Goal: Transaction & Acquisition: Obtain resource

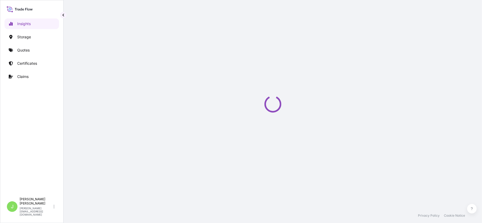
select select "2025"
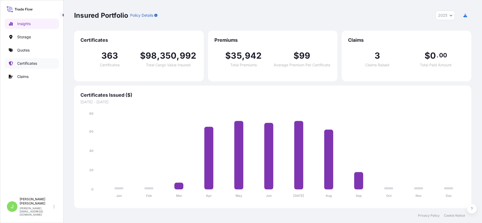
click at [36, 64] on p "Certificates" at bounding box center [27, 63] width 20 height 5
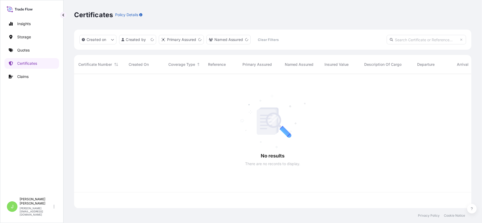
scroll to position [132, 392]
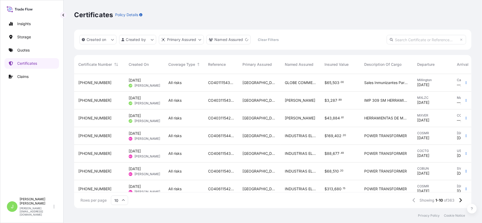
click at [410, 39] on input "text" at bounding box center [425, 40] width 79 height 10
paste input "CO4011154367"
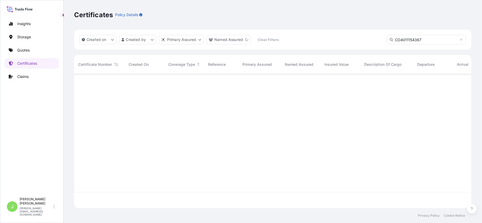
type input "CO4011154367"
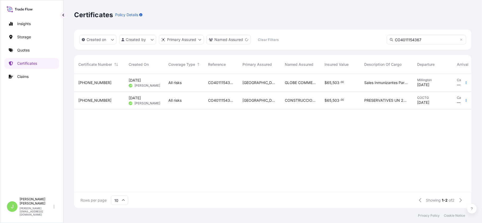
click at [319, 40] on div "Created on Created by Primary Assured Named Assured Clear Filters CO4011154367" at bounding box center [272, 40] width 397 height 20
click at [293, 108] on div "CONSTRUCCIONES INMUNIZADAS DE [GEOGRAPHIC_DATA] SAS" at bounding box center [300, 101] width 40 height 18
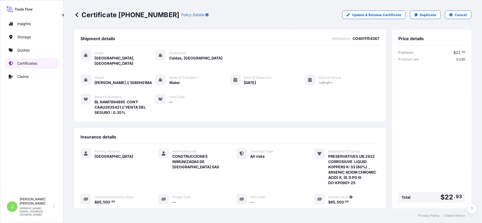
click at [32, 62] on p "Certificates" at bounding box center [27, 63] width 20 height 5
click at [78, 16] on icon at bounding box center [76, 14] width 3 height 4
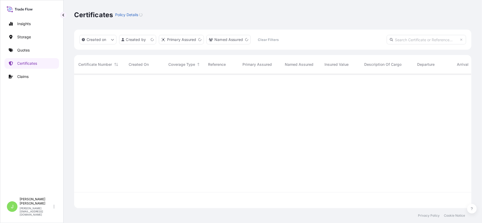
scroll to position [132, 392]
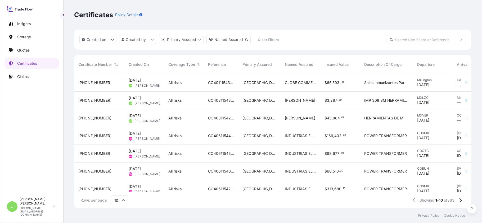
click at [407, 41] on input "text" at bounding box center [425, 40] width 79 height 10
paste input "CO4011154367"
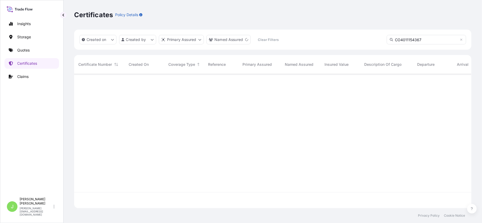
type input "CO4011154367"
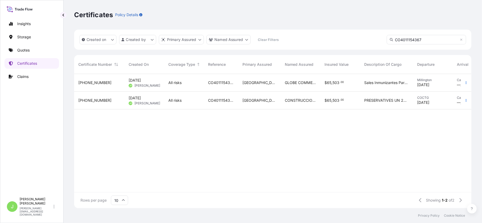
click at [191, 81] on div "All risks" at bounding box center [183, 82] width 31 height 5
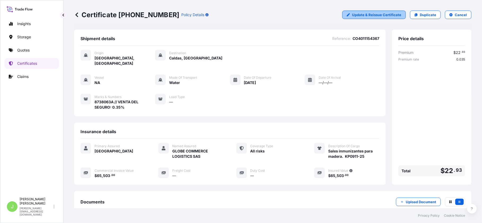
click at [372, 14] on p "Update & Reissue Certificate" at bounding box center [376, 14] width 49 height 5
select select "Water"
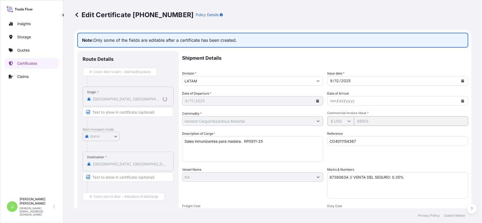
select select "31619"
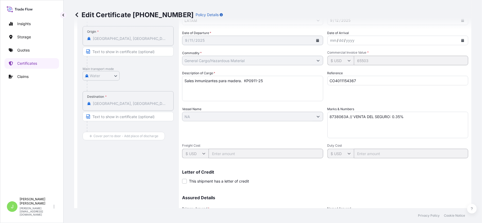
scroll to position [112, 0]
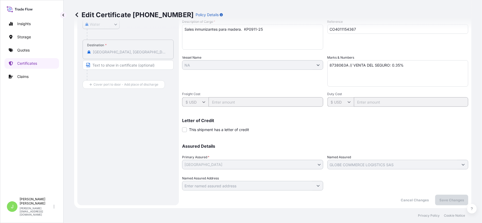
click at [77, 16] on icon at bounding box center [76, 14] width 3 height 4
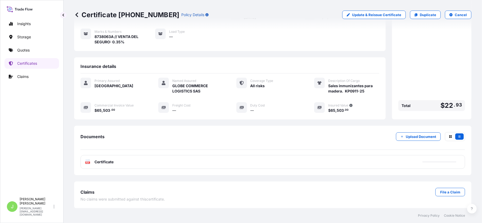
scroll to position [61, 0]
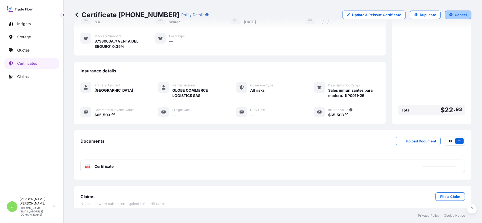
click at [448, 17] on button "Cancel" at bounding box center [458, 15] width 26 height 8
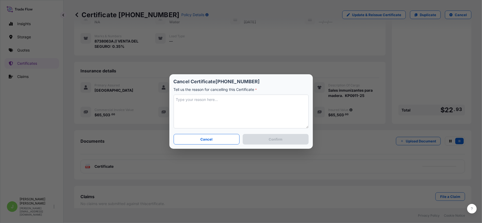
click at [253, 101] on textarea at bounding box center [241, 112] width 135 height 34
type textarea "n"
type textarea "N/A"
click at [263, 142] on button "Confirm" at bounding box center [276, 139] width 66 height 11
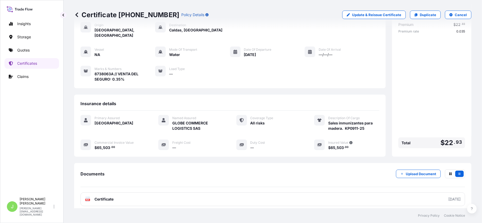
scroll to position [0, 0]
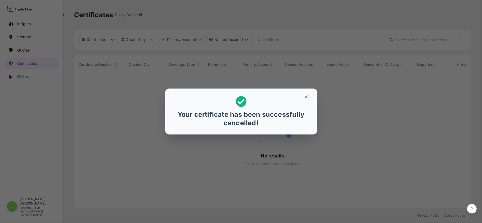
scroll to position [132, 392]
click at [306, 102] on div "Your certificate has been successfully cancelled!" at bounding box center [240, 112] width 143 height 38
click at [306, 98] on icon "button" at bounding box center [306, 97] width 5 height 5
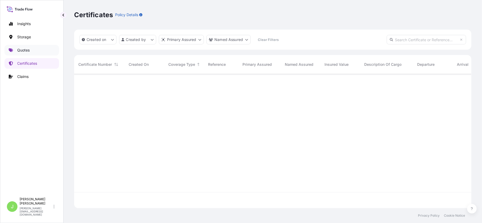
click at [28, 49] on p "Quotes" at bounding box center [23, 50] width 12 height 5
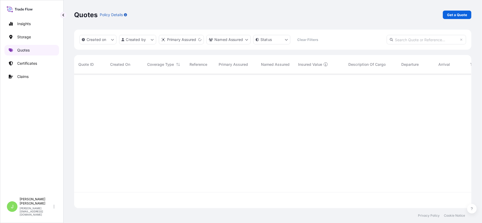
scroll to position [132, 392]
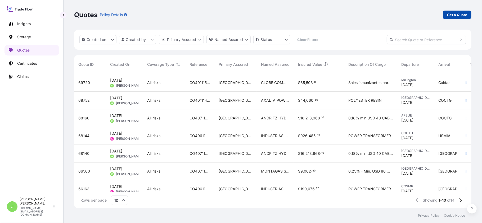
click at [458, 15] on p "Get a Quote" at bounding box center [457, 14] width 20 height 5
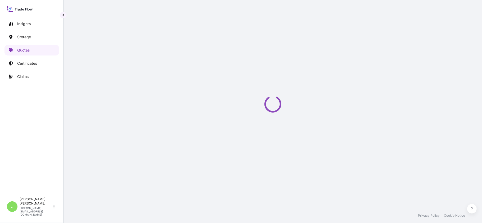
scroll to position [8, 0]
select select "Water"
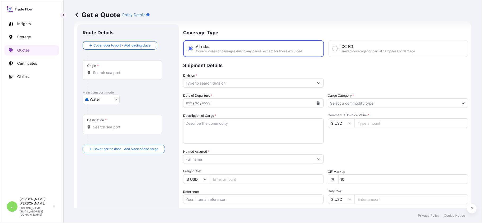
click at [107, 72] on input "Origin *" at bounding box center [124, 72] width 62 height 5
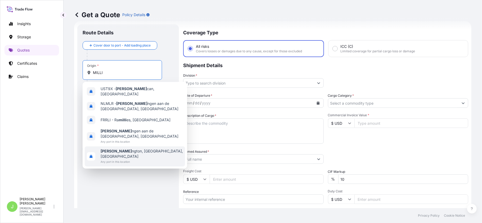
click at [121, 159] on span "Any port in this location" at bounding box center [142, 161] width 82 height 5
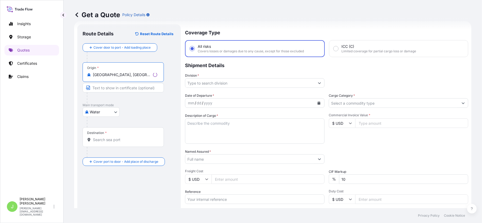
type input "Millington, TN, USA"
click at [113, 138] on input "Destination *" at bounding box center [125, 139] width 64 height 5
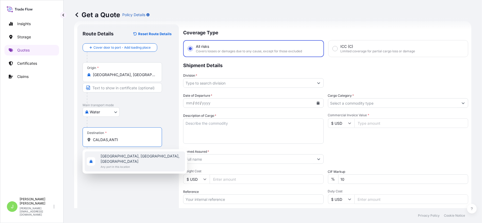
click at [113, 164] on span "Any port in this location" at bounding box center [142, 166] width 82 height 5
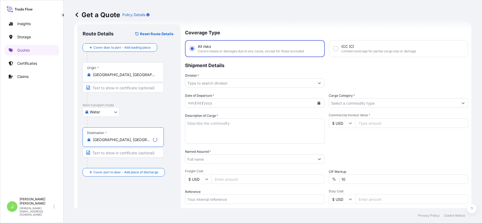
type input "Caldas, Antioquia, Colombia"
click at [203, 83] on input "Division *" at bounding box center [249, 83] width 129 height 10
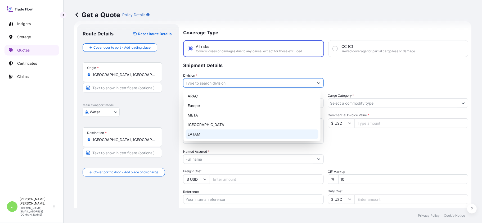
click at [204, 135] on div "LATAM" at bounding box center [251, 135] width 133 height 10
type input "LATAM"
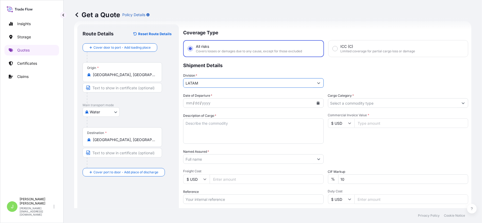
click at [369, 105] on input "Cargo Category *" at bounding box center [393, 103] width 130 height 10
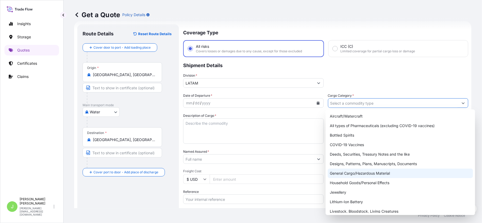
click at [348, 176] on div "General Cargo/Hazardous Material" at bounding box center [399, 174] width 145 height 10
type input "General Cargo/Hazardous Material"
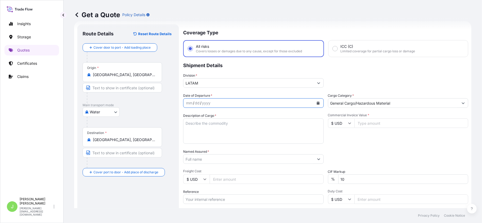
click at [314, 104] on button "Calendar" at bounding box center [318, 103] width 8 height 8
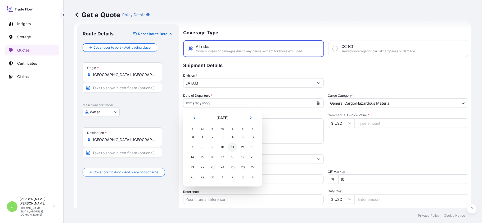
click at [236, 147] on div "11" at bounding box center [233, 148] width 10 height 10
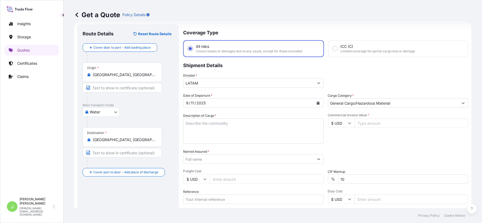
click at [205, 124] on textarea "Description of Cargo *" at bounding box center [253, 130] width 140 height 25
paste textarea "Sales inmunizantes para madera. KP0911-25"
type textarea "Sales inmunizantes para madera. KP0911-25"
click at [211, 158] on input "Named Assured *" at bounding box center [248, 159] width 130 height 10
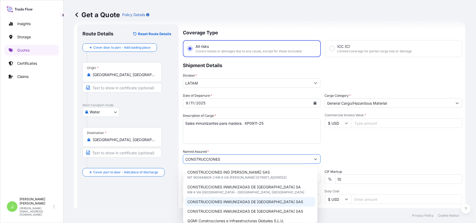
click at [275, 206] on div "CONSTRUCCIONES INMUNIZADAS DE [GEOGRAPHIC_DATA] SAS" at bounding box center [250, 202] width 130 height 10
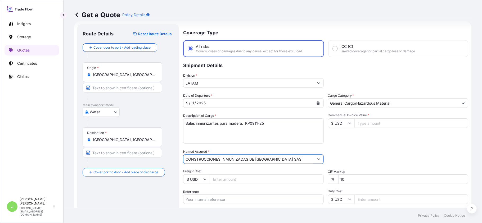
type input "CONSTRUCCIONES INMUNIZADAS DE [GEOGRAPHIC_DATA] SAS"
click at [369, 22] on div "Get a Quote Policy Details" at bounding box center [272, 15] width 397 height 30
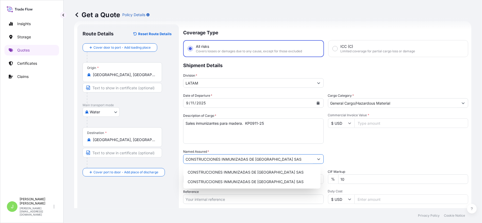
drag, startPoint x: 345, startPoint y: 29, endPoint x: 342, endPoint y: 31, distance: 3.8
click at [344, 29] on div "Get a Quote Policy Details" at bounding box center [272, 15] width 397 height 30
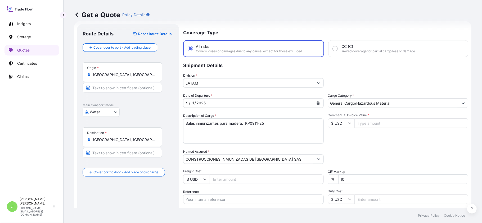
click at [239, 197] on input "Reference" at bounding box center [253, 200] width 140 height 10
paste input "CO4011154367"
type input "CO4011154367"
click at [153, 201] on div "Route Details Reset Route Details Cover door to port - Add loading place Place …" at bounding box center [128, 144] width 91 height 229
click at [364, 126] on input "Commercial Invoice Value *" at bounding box center [411, 123] width 114 height 10
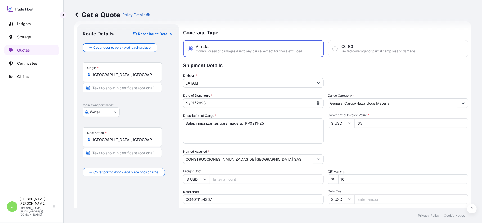
type input "6"
type input "65503"
click at [364, 132] on div "Commercial Invoice Value * $ USD 65503" at bounding box center [398, 128] width 140 height 31
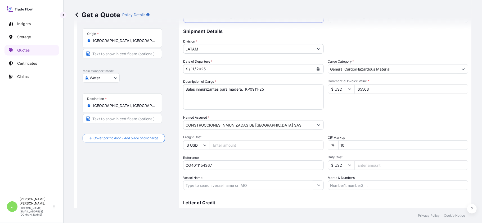
scroll to position [67, 0]
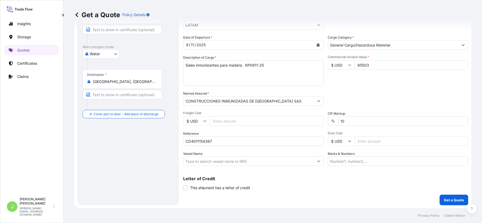
click at [333, 164] on input "Marks & Numbers" at bounding box center [398, 162] width 140 height 10
paste input "8738063A"
type input "8738063A // VENTA DEL SEGURO: 0.35%"
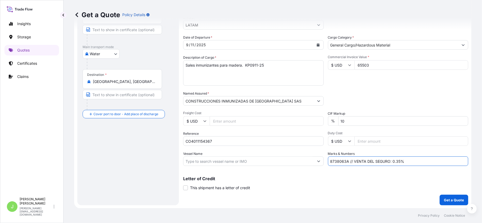
click at [204, 163] on input "Vessel Name" at bounding box center [248, 162] width 130 height 10
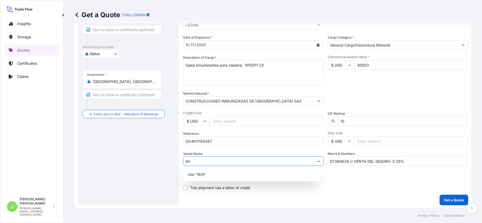
type input "M"
type input "N/A"
click at [444, 198] on p "Get a Quote" at bounding box center [454, 200] width 20 height 5
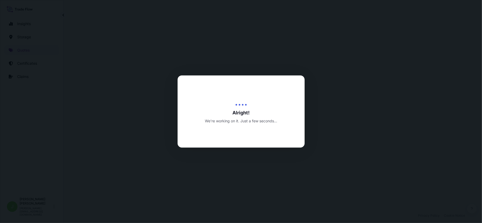
select select "Water"
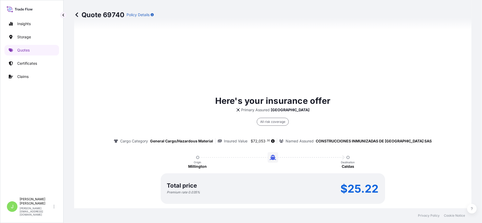
scroll to position [423, 0]
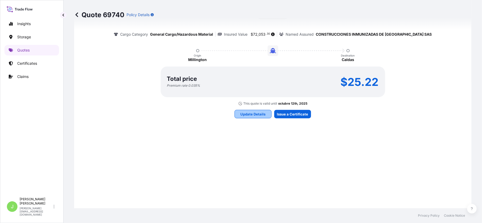
click at [253, 116] on p "Update Details" at bounding box center [252, 114] width 25 height 5
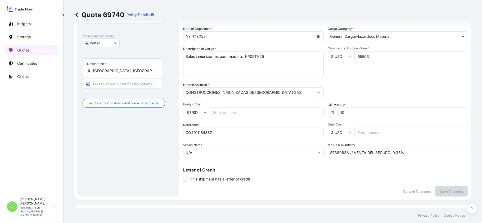
scroll to position [114, 0]
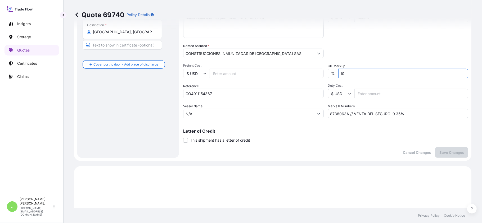
drag, startPoint x: 351, startPoint y: 75, endPoint x: 320, endPoint y: 82, distance: 31.9
click at [320, 82] on div "Date of Departure * 9 / 11 / 2025 Cargo Category * General Cargo/Hazardous Mate…" at bounding box center [325, 52] width 285 height 131
type input "0"
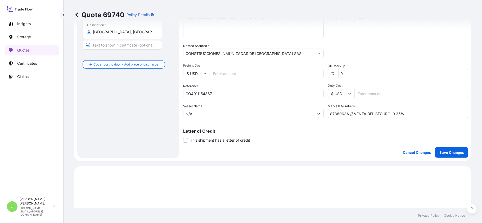
click at [366, 48] on div "Packing Category Type to search a container mode Please select a primary mode o…" at bounding box center [398, 50] width 140 height 15
click at [442, 146] on div "Coverage Type All risks Covers losses or damages due to any cause, except for t…" at bounding box center [325, 38] width 285 height 239
click at [444, 148] on button "Save Changes" at bounding box center [451, 152] width 33 height 11
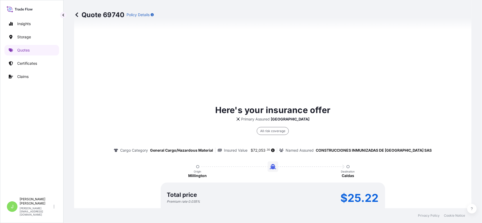
select select "Water"
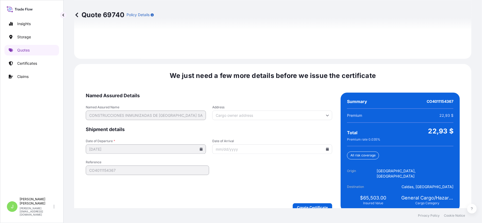
scroll to position [774, 0]
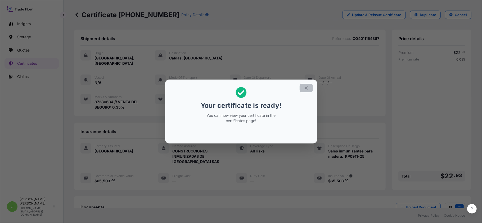
click at [305, 89] on icon "button" at bounding box center [306, 88] width 5 height 5
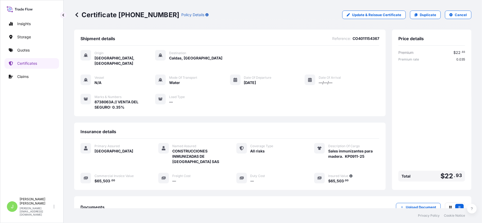
click at [90, 15] on p "Certificate 31619-381-1" at bounding box center [126, 15] width 105 height 8
copy p "Certificate 31619-381-1"
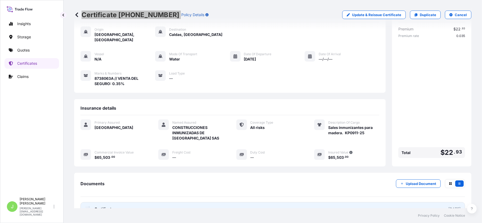
scroll to position [35, 0]
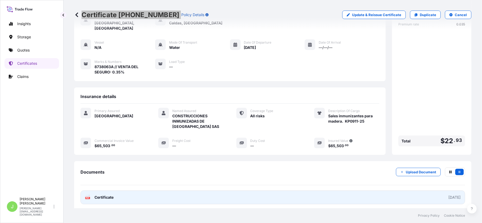
click at [138, 193] on link "PDF Certificate 2025-09-12" at bounding box center [272, 198] width 384 height 14
